Goal: Task Accomplishment & Management: Use online tool/utility

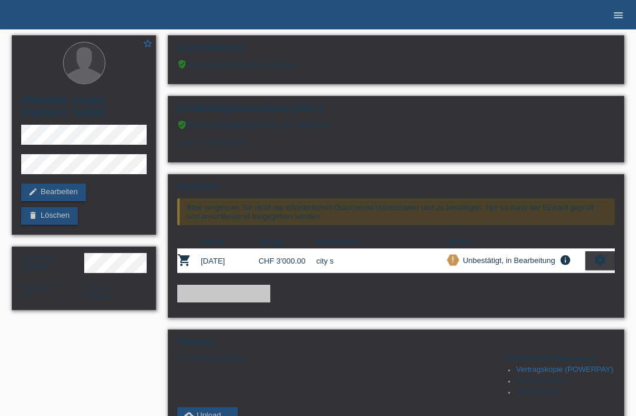
click at [614, 10] on icon "menu" at bounding box center [618, 15] width 12 height 12
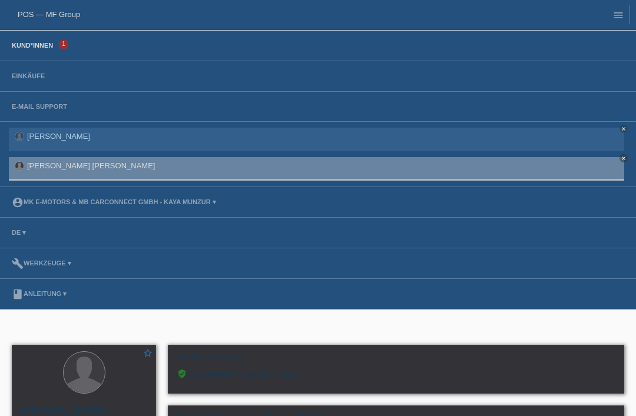
click at [30, 49] on link "Kund*innen" at bounding box center [32, 45] width 53 height 7
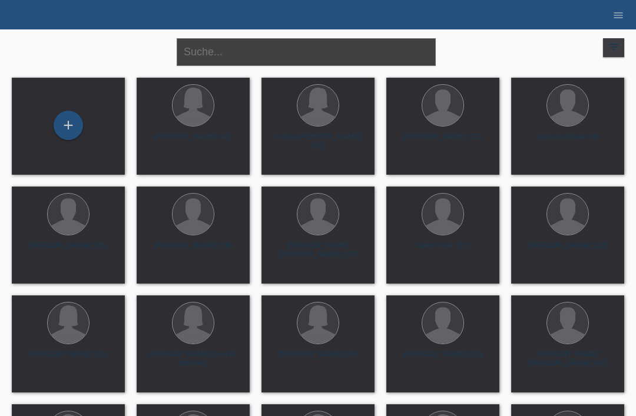
click at [206, 56] on input "text" at bounding box center [306, 52] width 259 height 28
type input "Shasha"
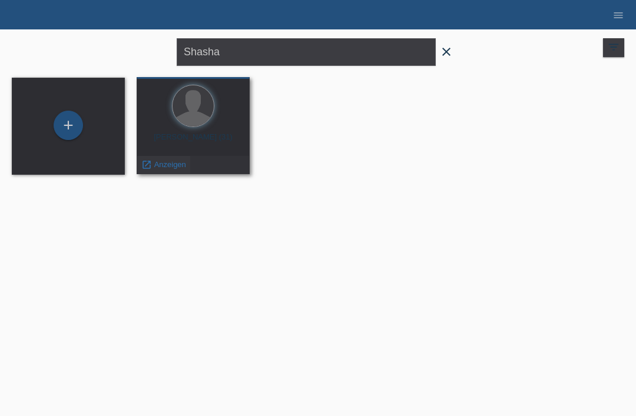
click at [162, 168] on span "Anzeigen" at bounding box center [170, 164] width 32 height 9
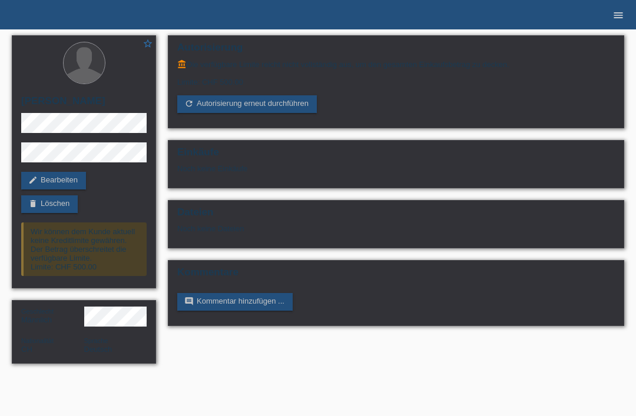
click at [607, 15] on link "menu" at bounding box center [618, 14] width 24 height 7
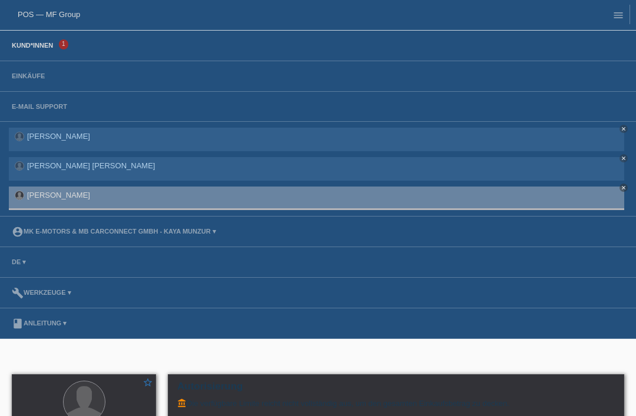
click at [35, 43] on link "Kund*innen" at bounding box center [32, 45] width 53 height 7
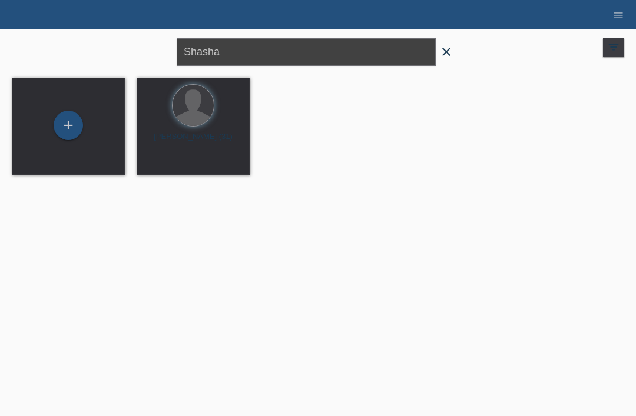
click at [237, 59] on input "Shasha" at bounding box center [306, 52] width 259 height 28
type input "S"
click at [614, 18] on icon "menu" at bounding box center [618, 15] width 12 height 12
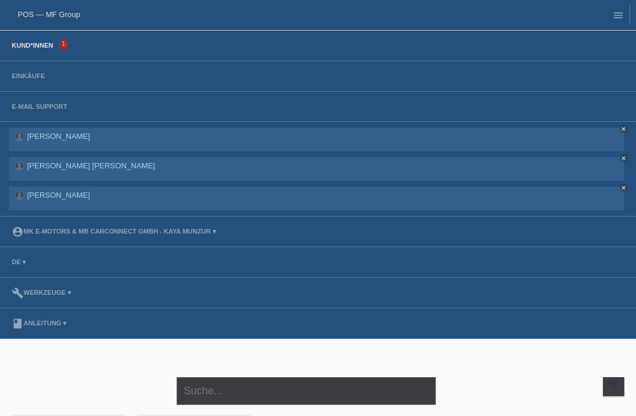
click at [39, 38] on li "Kund*innen 1" at bounding box center [318, 46] width 636 height 31
click at [31, 49] on link "Kund*innen" at bounding box center [32, 45] width 53 height 7
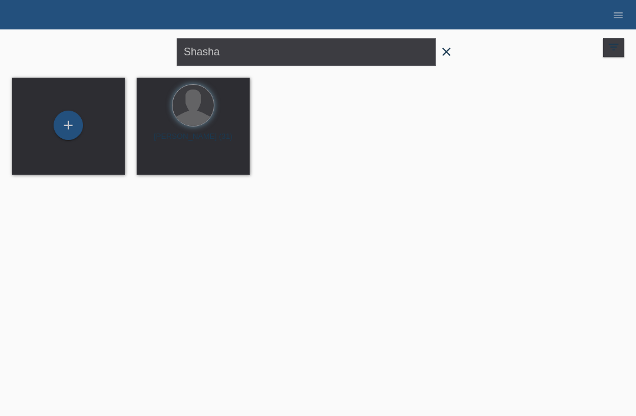
click at [452, 58] on icon "close" at bounding box center [446, 52] width 14 height 14
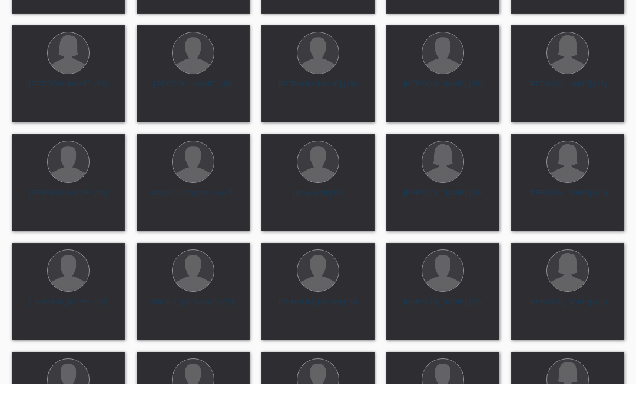
scroll to position [6186, 0]
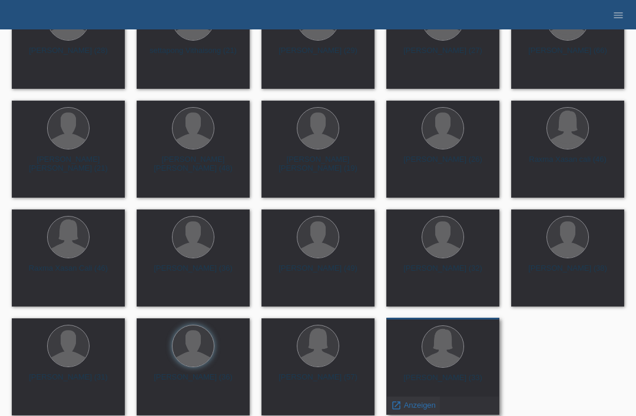
click at [409, 410] on span "Anzeigen" at bounding box center [420, 405] width 32 height 9
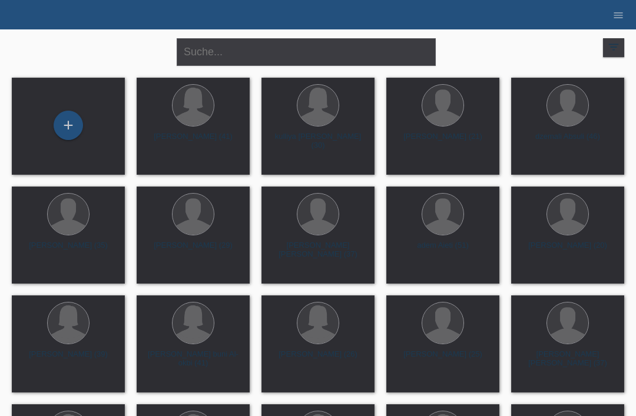
drag, startPoint x: 615, startPoint y: 13, endPoint x: 618, endPoint y: 5, distance: 8.8
click at [615, 13] on icon "menu" at bounding box center [618, 15] width 12 height 12
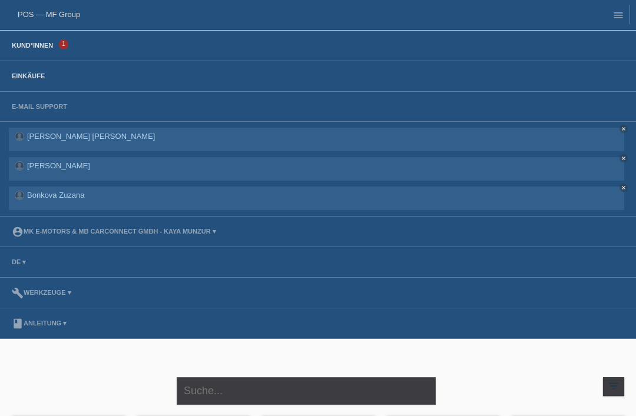
click at [27, 75] on link "Einkäufe" at bounding box center [28, 75] width 45 height 7
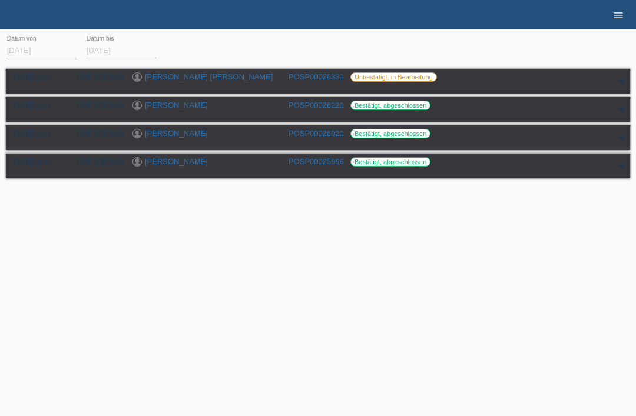
click at [619, 19] on icon "menu" at bounding box center [618, 15] width 12 height 12
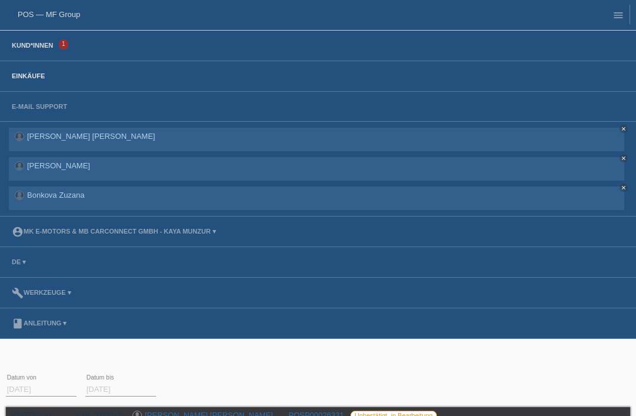
click at [50, 47] on link "Kund*innen" at bounding box center [32, 45] width 53 height 7
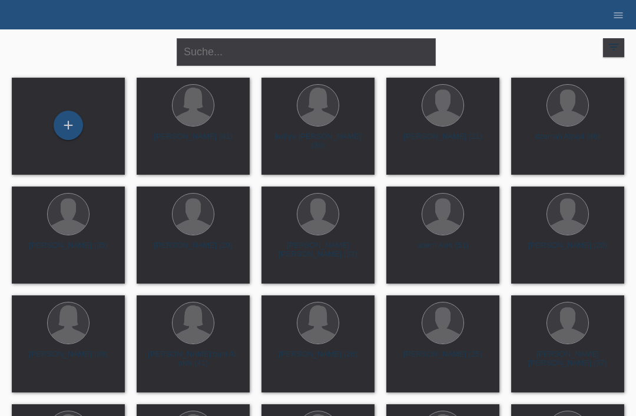
click at [618, 23] on li "menu" at bounding box center [618, 15] width 24 height 30
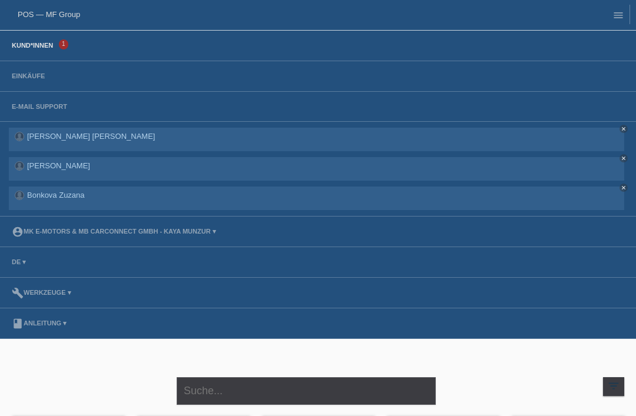
click at [29, 51] on li "Kund*innen 1" at bounding box center [318, 46] width 636 height 31
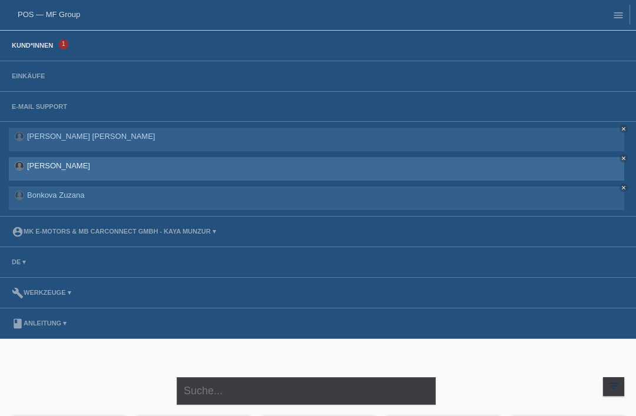
drag, startPoint x: 32, startPoint y: 50, endPoint x: 92, endPoint y: 178, distance: 141.7
click at [34, 55] on li "Kund*innen 1" at bounding box center [318, 46] width 636 height 31
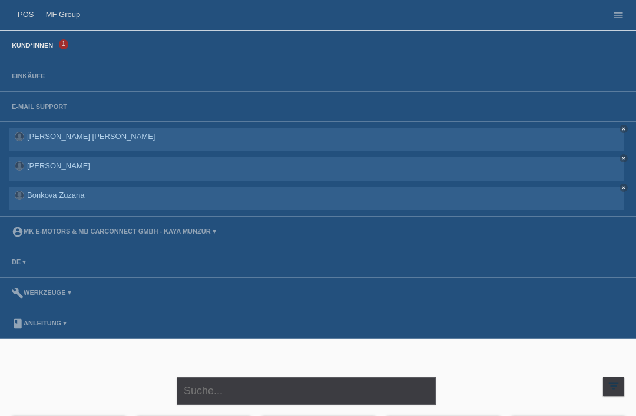
click at [40, 45] on link "Kund*innen" at bounding box center [32, 45] width 53 height 7
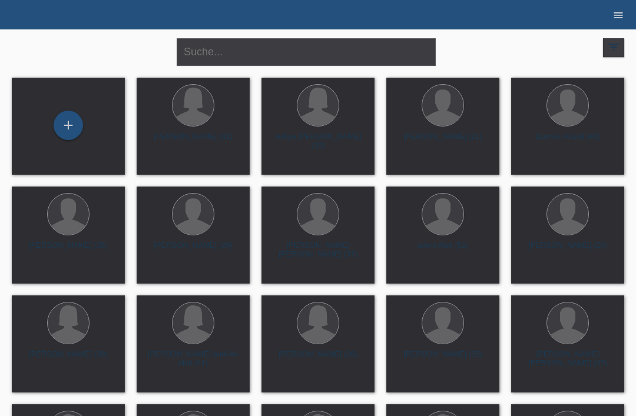
click at [618, 17] on icon "menu" at bounding box center [618, 15] width 12 height 12
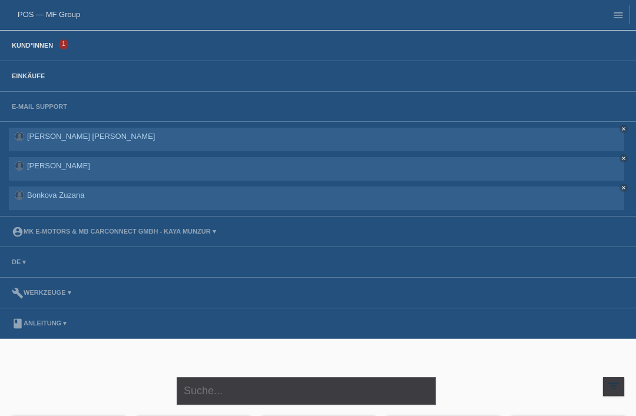
click at [30, 79] on link "Einkäufe" at bounding box center [28, 75] width 45 height 7
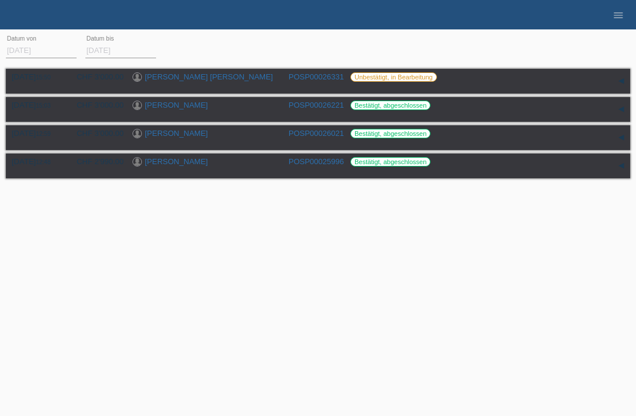
click at [61, 51] on input "[DATE]" at bounding box center [41, 50] width 71 height 15
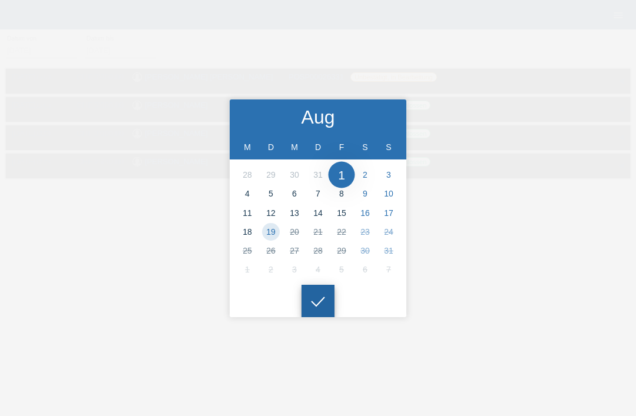
click at [321, 299] on icon at bounding box center [318, 302] width 19 height 11
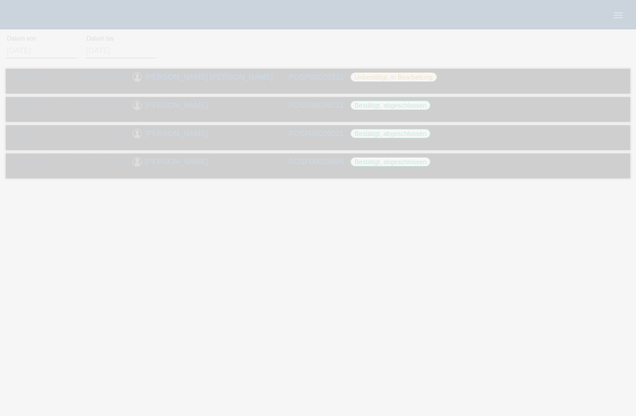
click at [269, 261] on div at bounding box center [318, 208] width 636 height 416
